Goal: Information Seeking & Learning: Check status

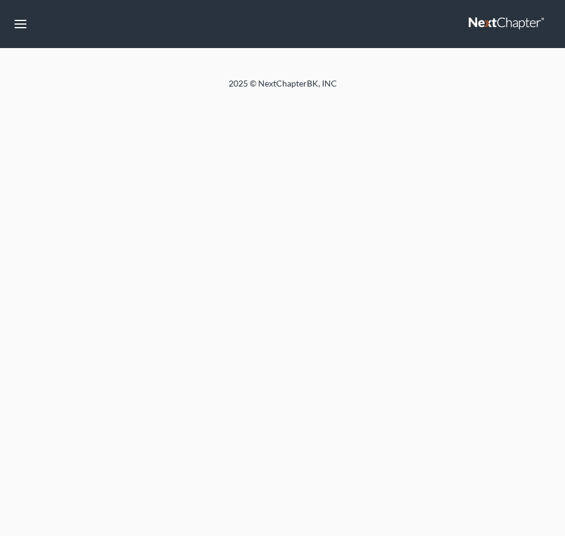
click at [486, 31] on link at bounding box center [506, 24] width 77 height 22
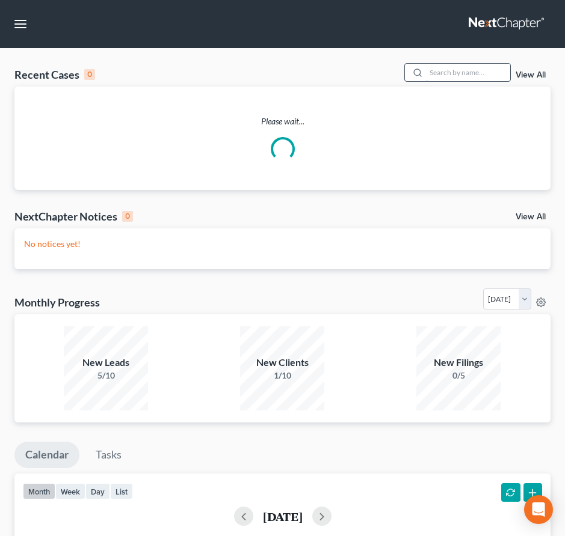
click at [460, 67] on input "search" at bounding box center [468, 72] width 84 height 17
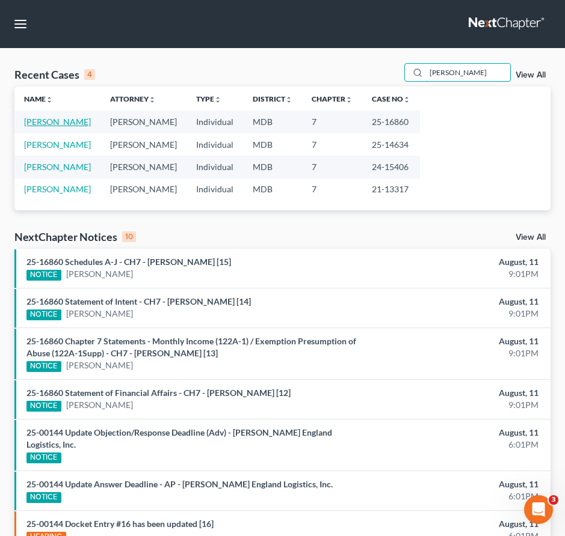
type input "kline"
click at [70, 118] on link "[PERSON_NAME]" at bounding box center [57, 122] width 67 height 10
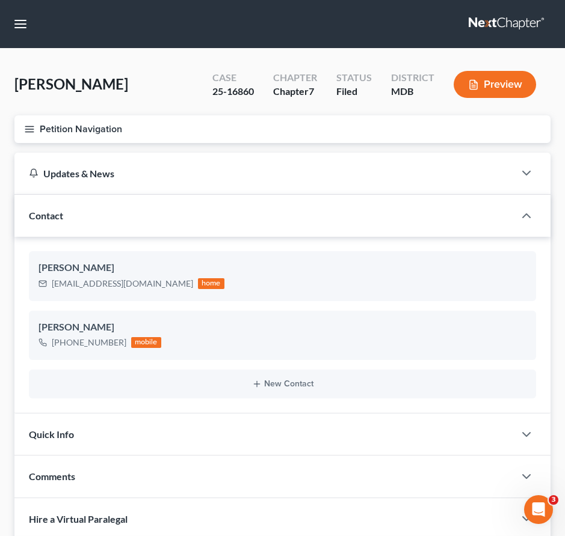
click at [31, 133] on icon "button" at bounding box center [29, 129] width 11 height 11
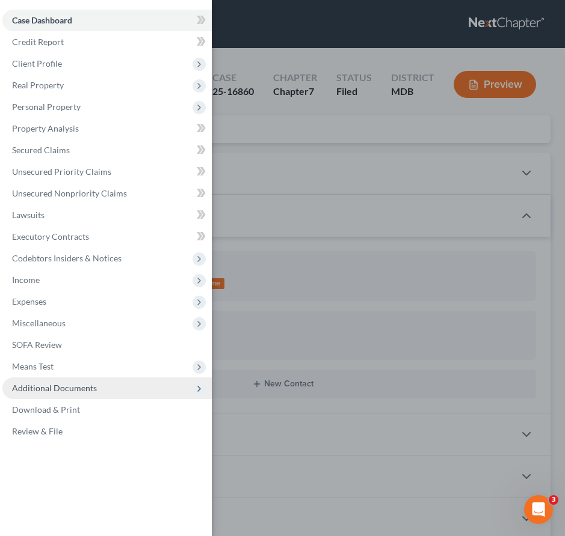
click at [55, 382] on span "Additional Documents" at bounding box center [106, 389] width 209 height 22
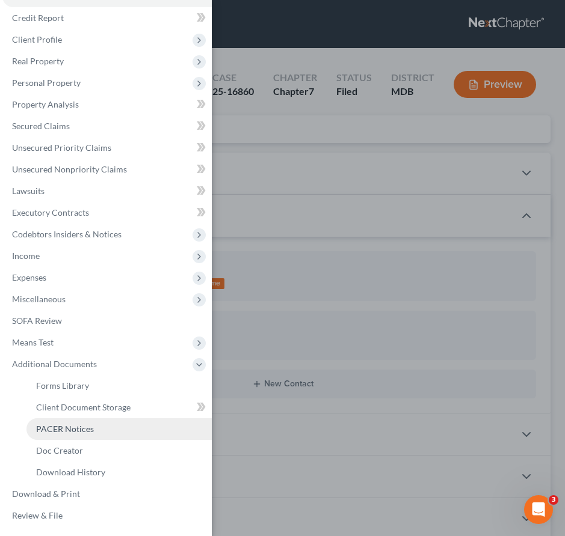
click at [55, 419] on link "PACER Notices" at bounding box center [118, 429] width 185 height 22
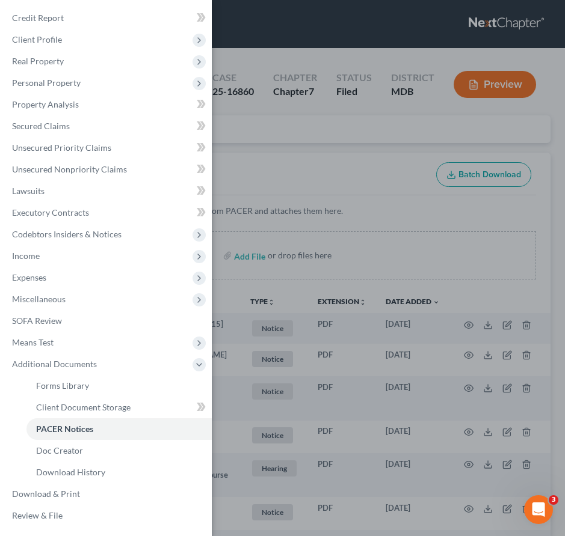
click at [260, 164] on div "Case Dashboard Payments Invoices Payments Payments Credit Report Client Profile" at bounding box center [282, 268] width 565 height 536
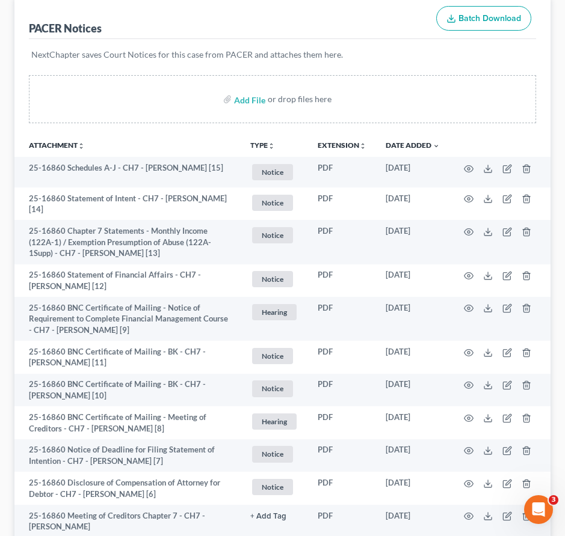
scroll to position [352, 0]
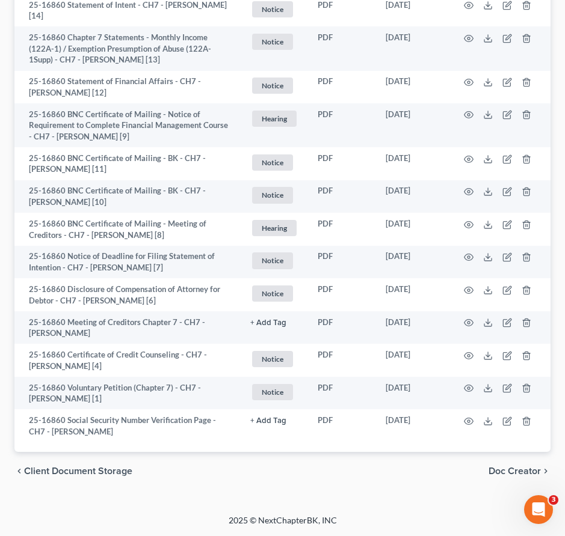
click at [61, 473] on span "Client Document Storage" at bounding box center [78, 472] width 108 height 10
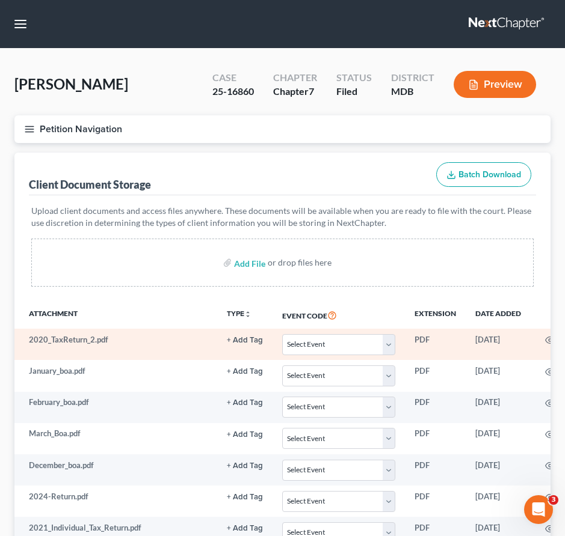
scroll to position [326, 0]
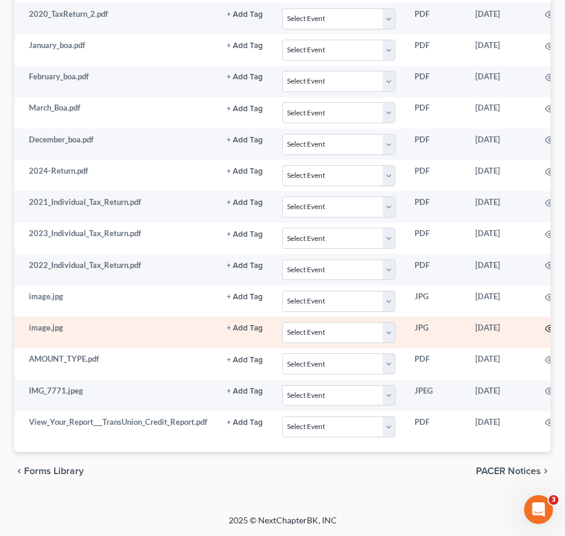
click at [545, 326] on icon "button" at bounding box center [550, 329] width 10 height 10
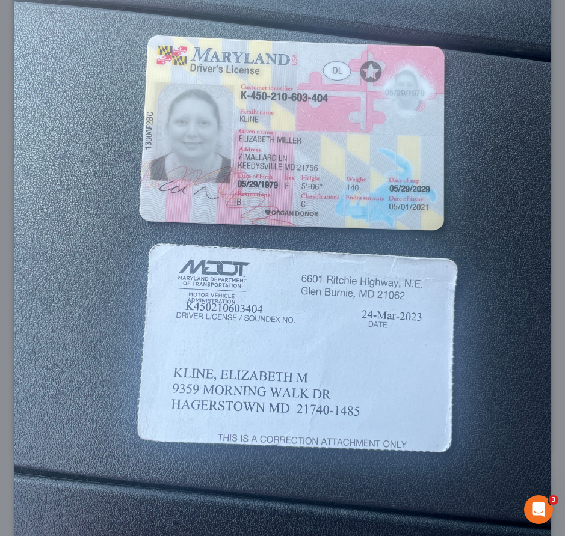
scroll to position [0, 0]
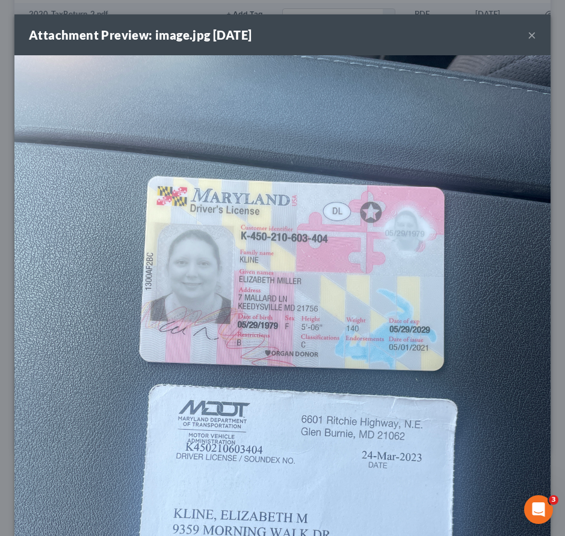
click at [533, 35] on button "×" at bounding box center [531, 35] width 8 height 14
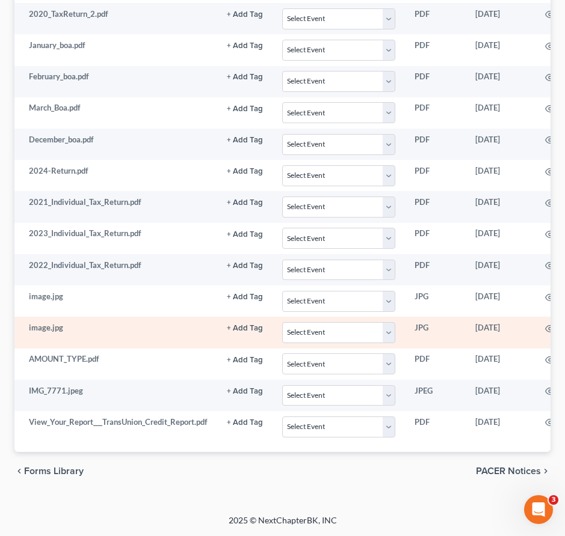
scroll to position [0, 80]
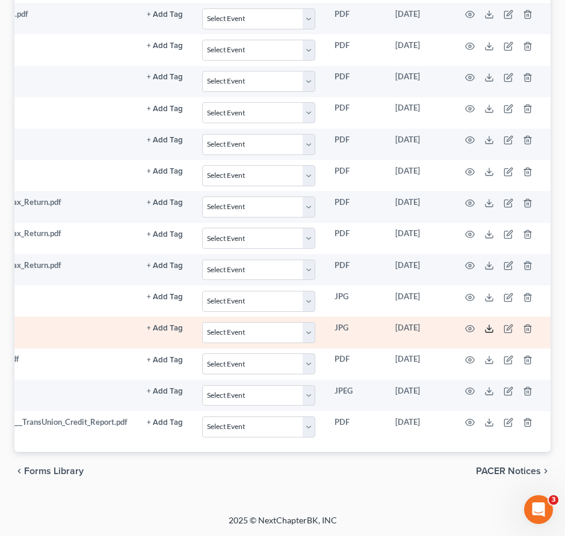
click at [491, 327] on icon at bounding box center [489, 329] width 10 height 10
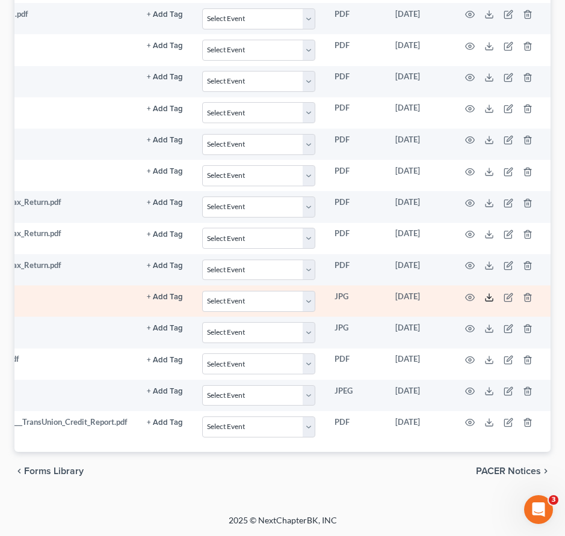
click at [489, 295] on line at bounding box center [489, 296] width 0 height 5
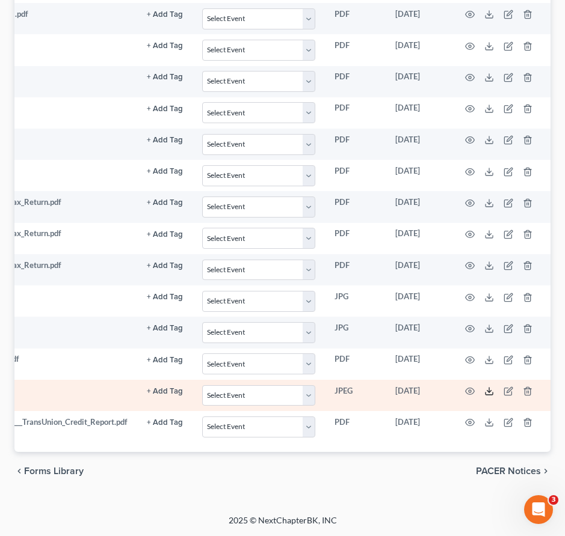
click at [484, 395] on icon at bounding box center [489, 392] width 10 height 10
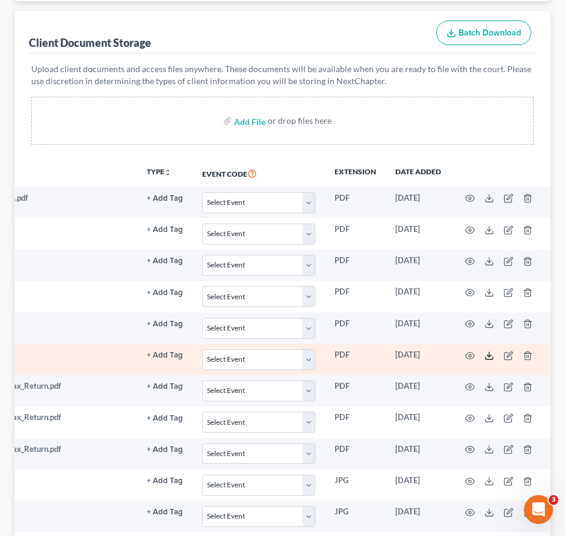
click at [485, 356] on icon at bounding box center [489, 356] width 10 height 10
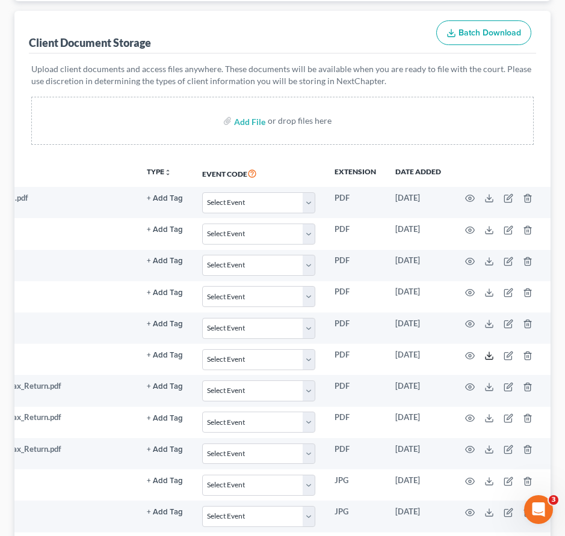
scroll to position [0, 0]
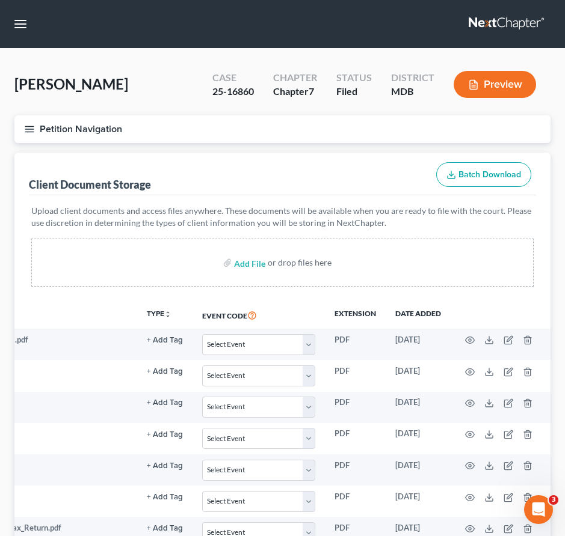
click at [483, 26] on link at bounding box center [506, 24] width 77 height 22
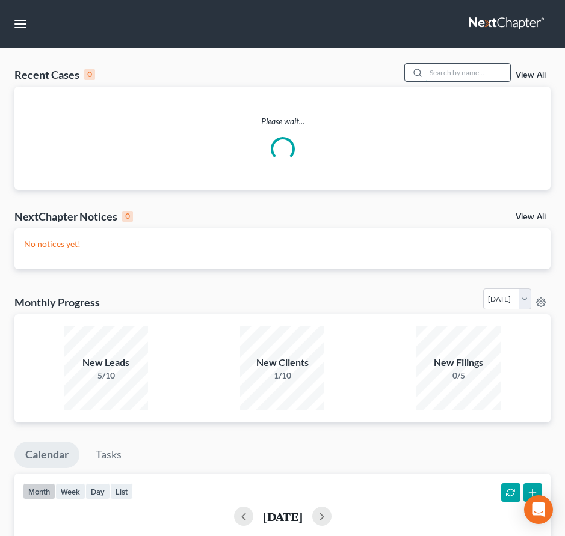
click at [448, 74] on input "search" at bounding box center [468, 72] width 84 height 17
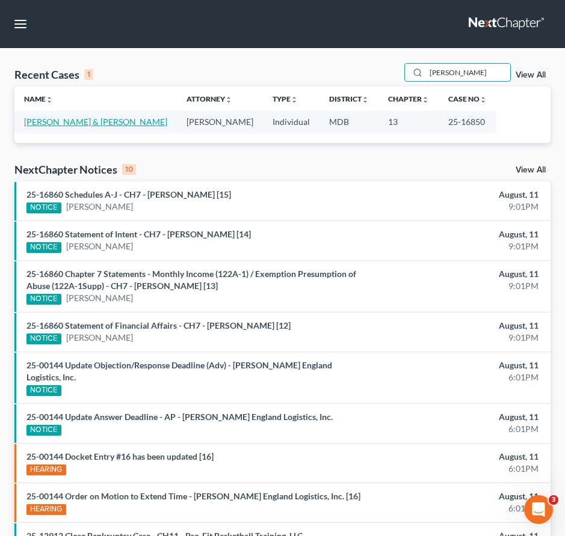
type input "wilhelm"
click at [58, 122] on link "Wilhelm, Philip & Sonia" at bounding box center [95, 122] width 143 height 10
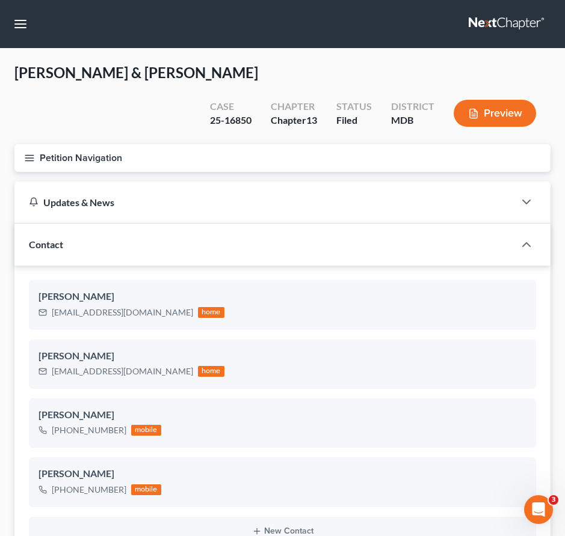
click at [26, 153] on icon "button" at bounding box center [29, 158] width 11 height 11
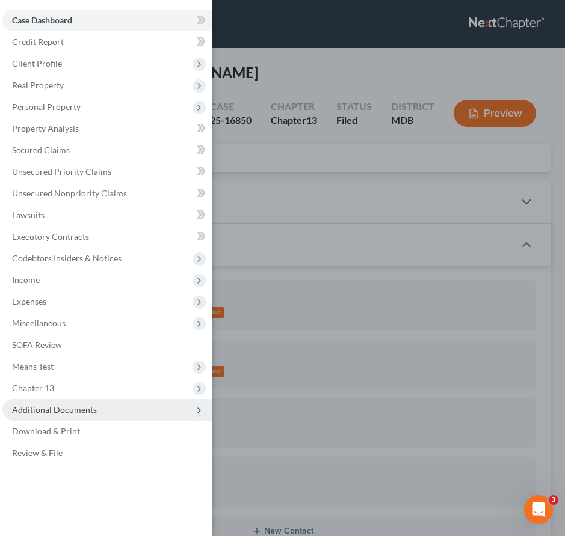
click at [70, 403] on span "Additional Documents" at bounding box center [106, 410] width 209 height 22
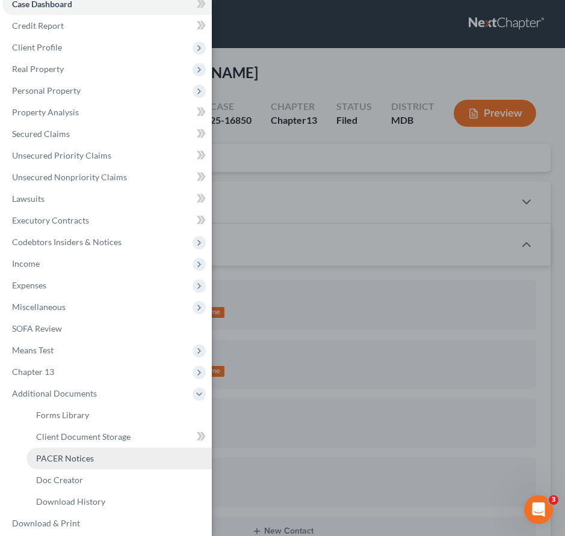
click at [70, 463] on span "PACER Notices" at bounding box center [65, 458] width 58 height 10
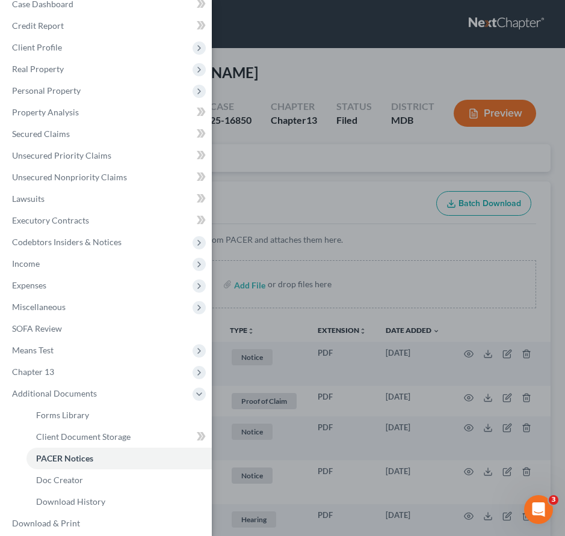
click at [233, 138] on div "Case Dashboard Payments Invoices Payments Payments Credit Report Client Profile" at bounding box center [282, 268] width 565 height 536
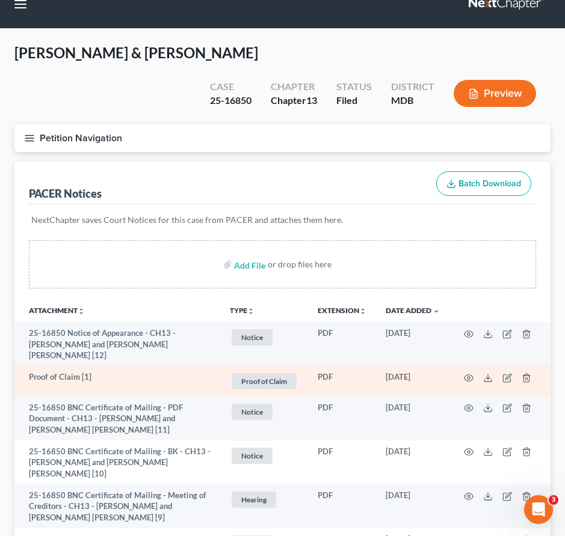
scroll to position [27, 0]
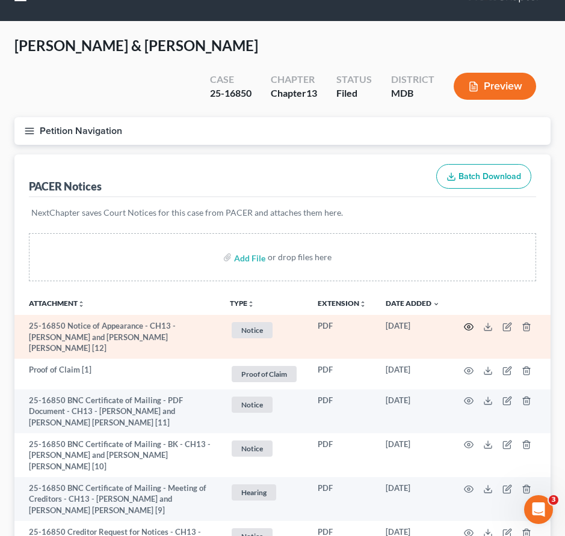
click at [464, 322] on icon "button" at bounding box center [469, 327] width 10 height 10
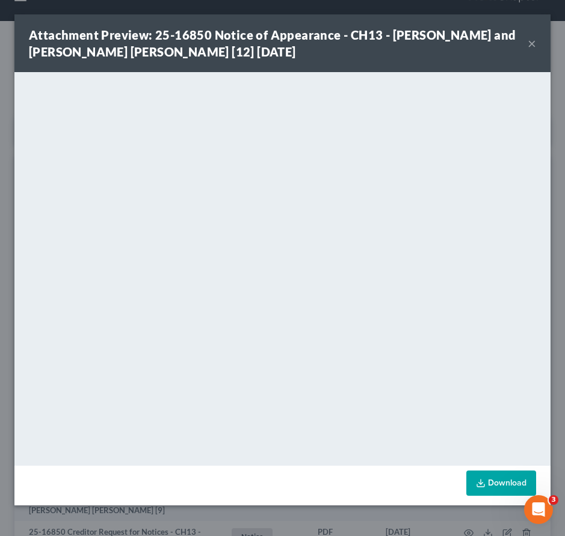
click at [529, 43] on button "×" at bounding box center [531, 43] width 8 height 14
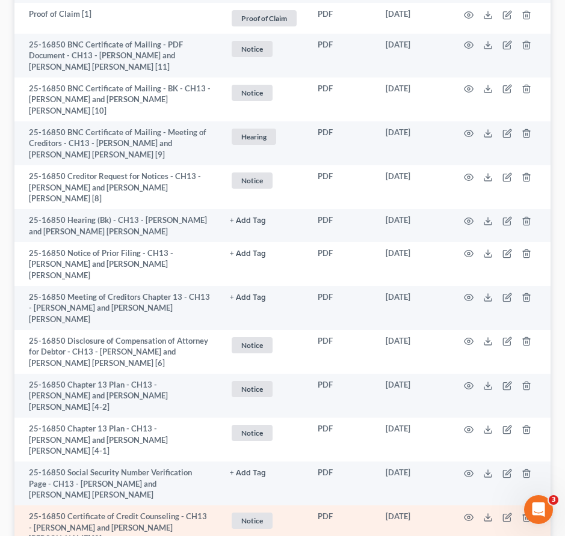
scroll to position [385, 0]
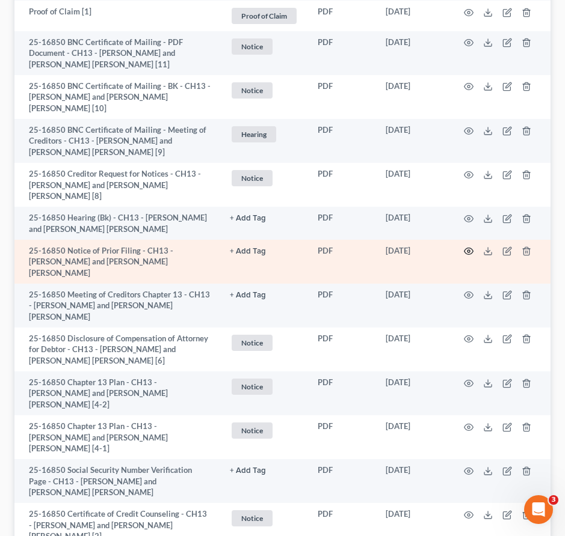
click at [468, 250] on circle "button" at bounding box center [468, 251] width 2 height 2
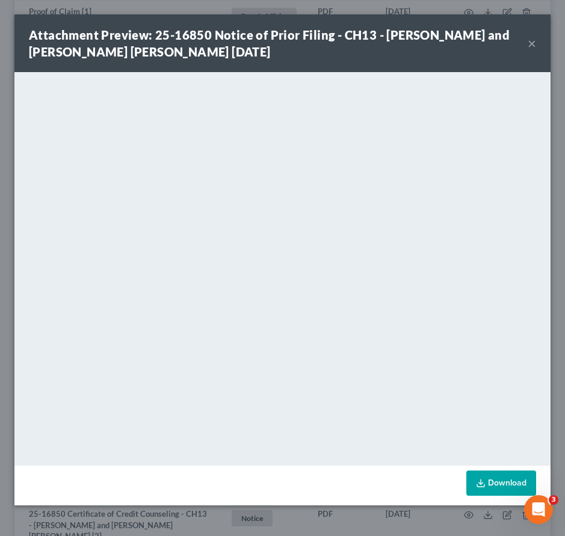
click at [529, 40] on button "×" at bounding box center [531, 43] width 8 height 14
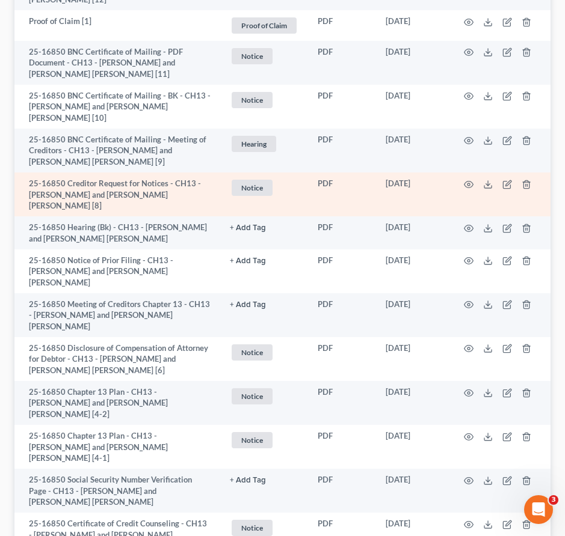
scroll to position [369, 0]
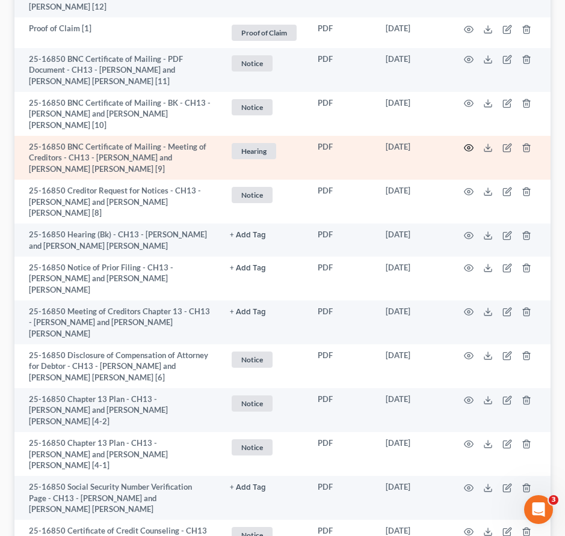
click at [465, 143] on icon "button" at bounding box center [469, 148] width 10 height 10
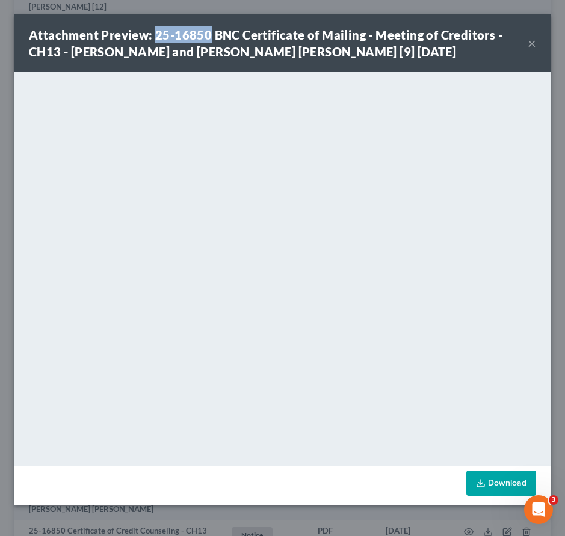
drag, startPoint x: 207, startPoint y: 35, endPoint x: 155, endPoint y: 35, distance: 52.9
click at [155, 35] on strong "Attachment Preview: 25-16850 BNC Certificate of Mailing - Meeting of Creditors …" at bounding box center [265, 43] width 473 height 31
copy strong "25-16850"
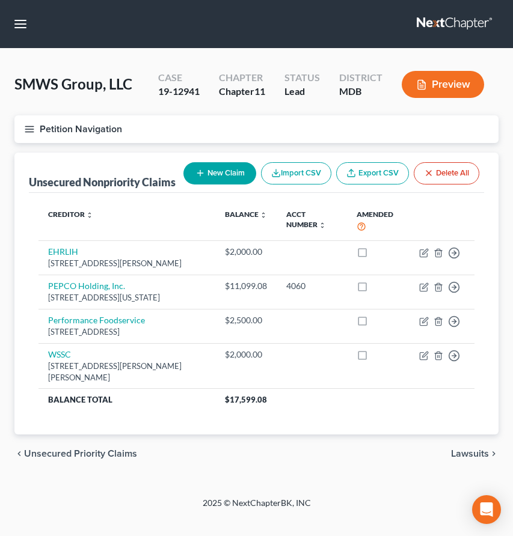
click at [437, 29] on link at bounding box center [455, 24] width 77 height 22
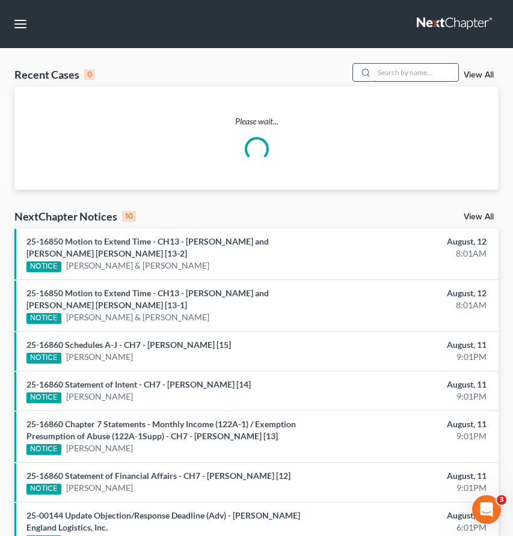
click at [418, 69] on input "search" at bounding box center [416, 72] width 84 height 17
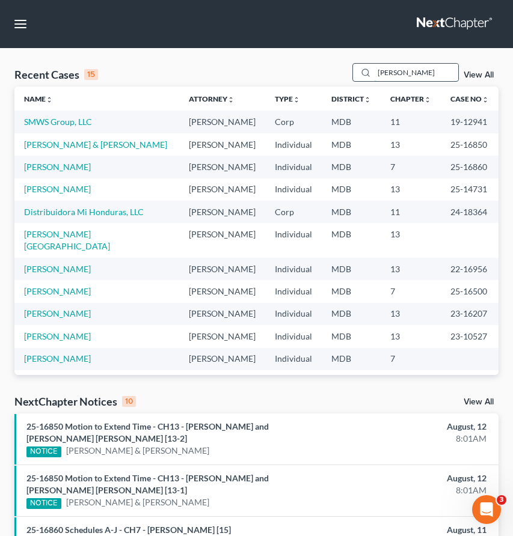
type input "[PERSON_NAME]"
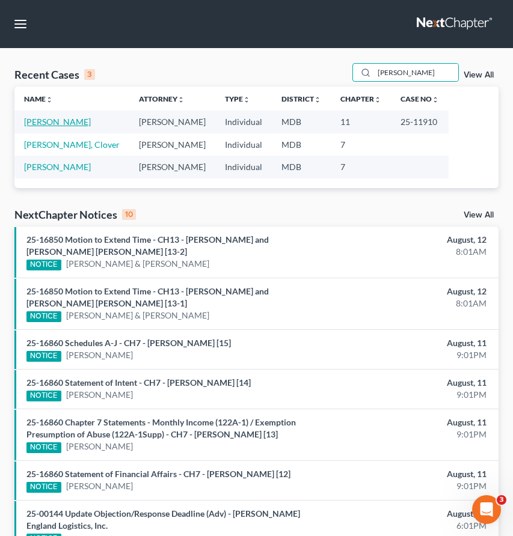
click at [56, 119] on link "[PERSON_NAME]" at bounding box center [57, 122] width 67 height 10
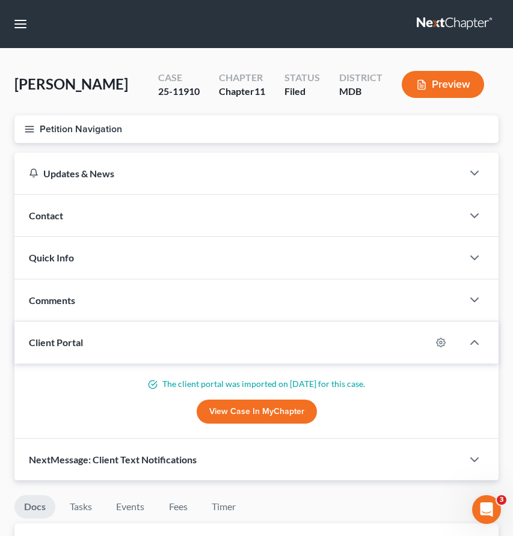
click at [33, 127] on icon "button" at bounding box center [29, 129] width 11 height 11
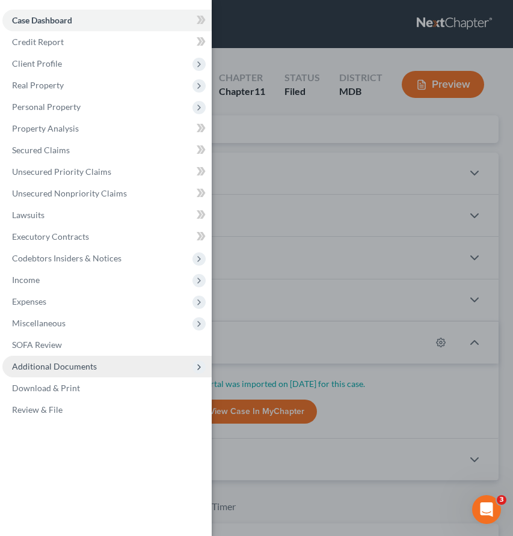
click at [75, 362] on span "Additional Documents" at bounding box center [54, 366] width 85 height 10
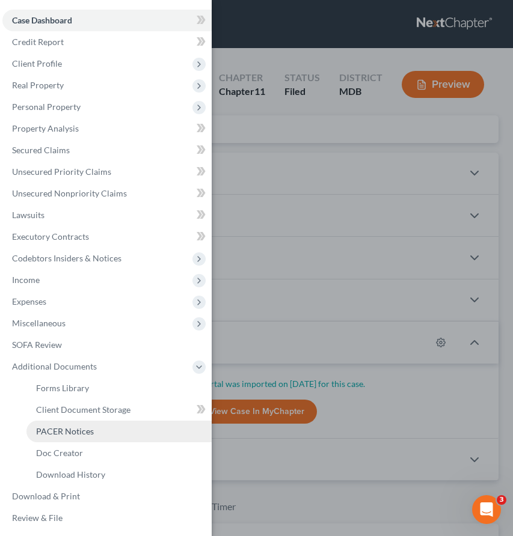
click at [66, 435] on span "PACER Notices" at bounding box center [65, 431] width 58 height 10
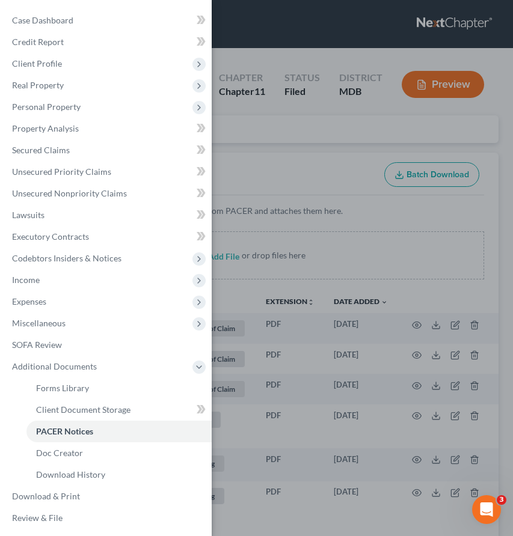
click at [267, 147] on div "Case Dashboard Payments Invoices Payments Payments Credit Report Client Profile" at bounding box center [256, 268] width 513 height 536
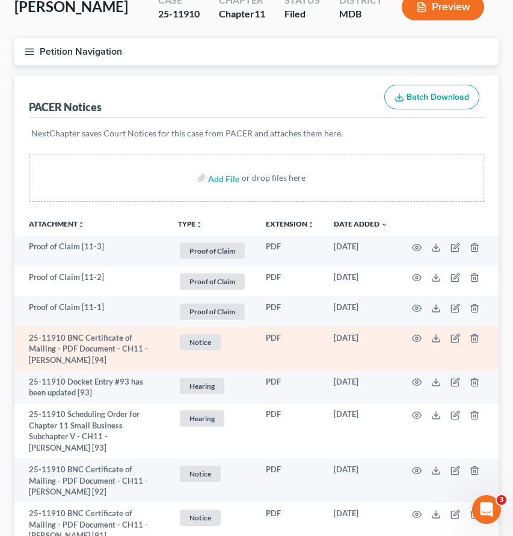
scroll to position [116, 0]
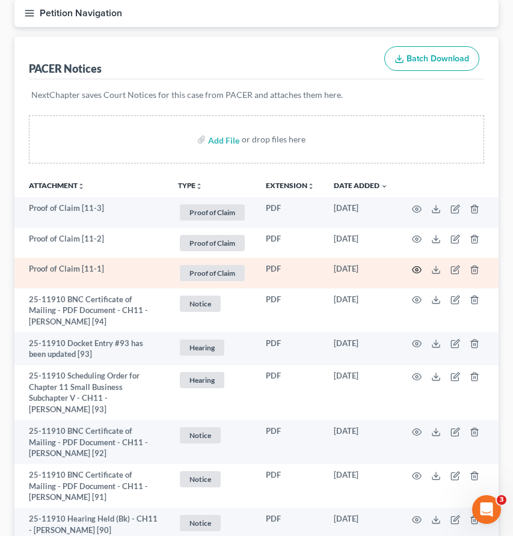
click at [414, 271] on icon "button" at bounding box center [417, 270] width 10 height 10
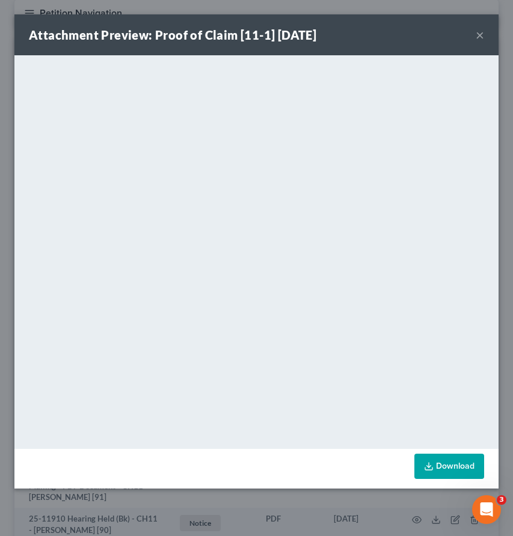
click at [478, 35] on button "×" at bounding box center [480, 35] width 8 height 14
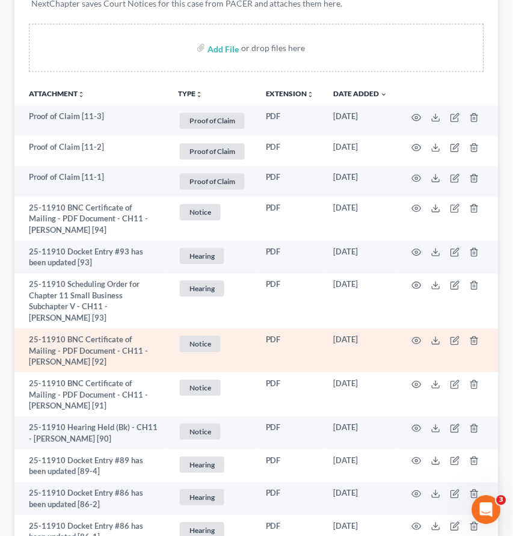
scroll to position [209, 0]
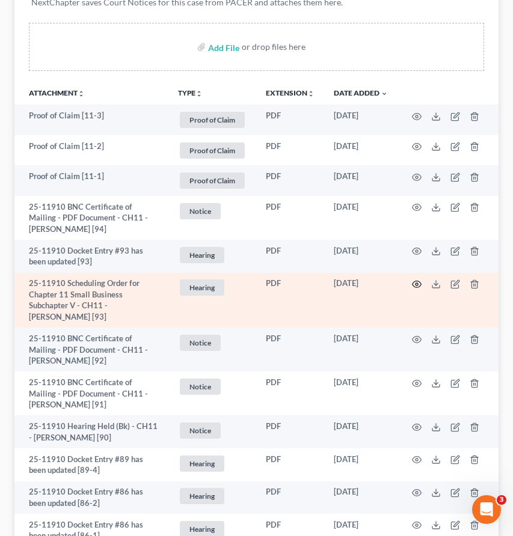
click at [416, 281] on icon "button" at bounding box center [417, 285] width 10 height 10
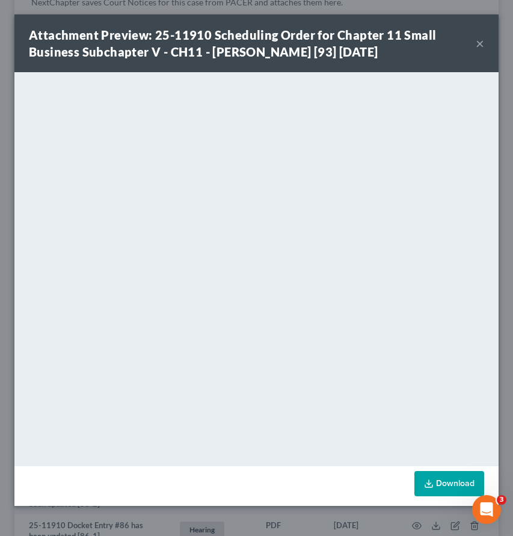
click at [482, 40] on button "×" at bounding box center [480, 43] width 8 height 14
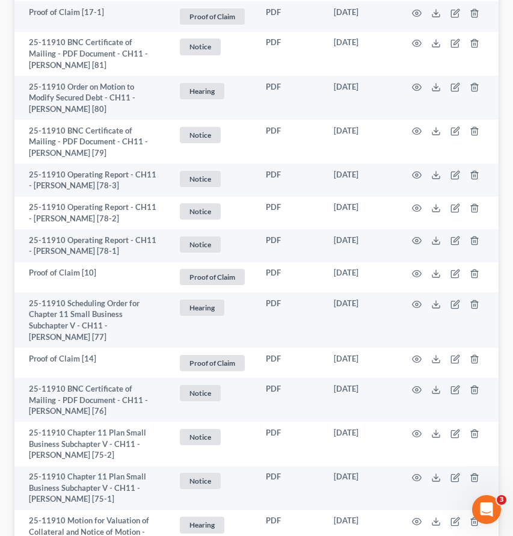
scroll to position [1575, 0]
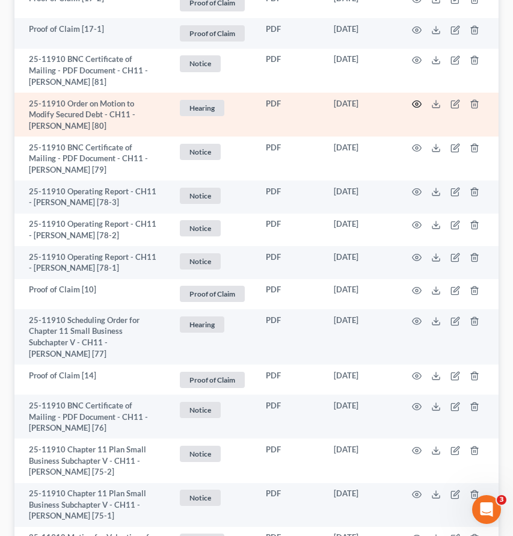
click at [418, 103] on circle "button" at bounding box center [416, 104] width 2 height 2
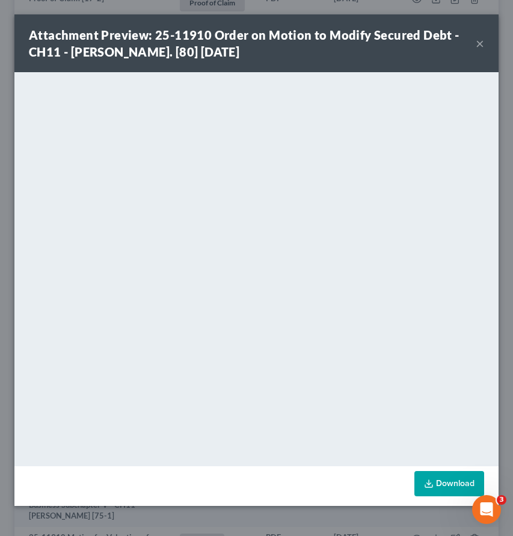
click at [474, 43] on div "Attachment Preview: 25-11910 Order on Motion to Modify Secured Debt - CH11 - [P…" at bounding box center [252, 43] width 447 height 34
click at [480, 44] on button "×" at bounding box center [480, 43] width 8 height 14
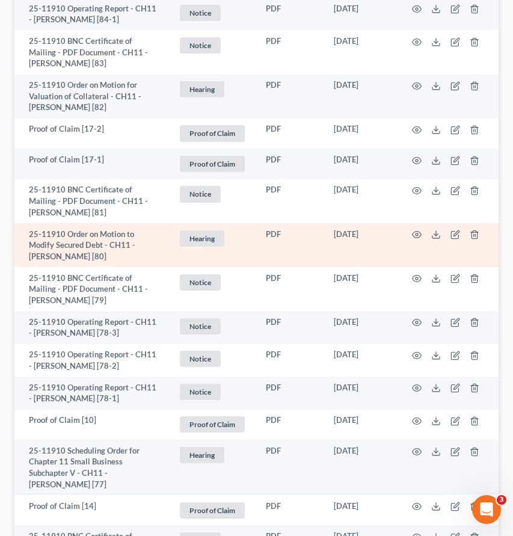
scroll to position [1441, 0]
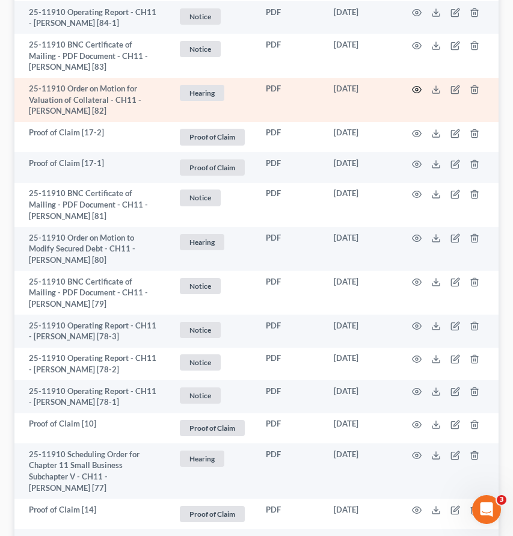
click at [418, 87] on icon "button" at bounding box center [416, 90] width 9 height 7
